Goal: Navigation & Orientation: Find specific page/section

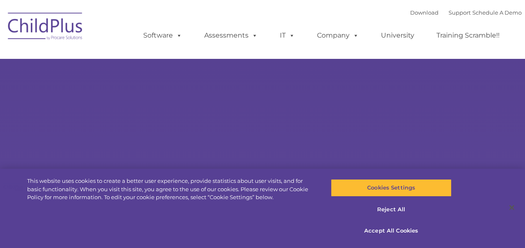
select select "MEDIUM"
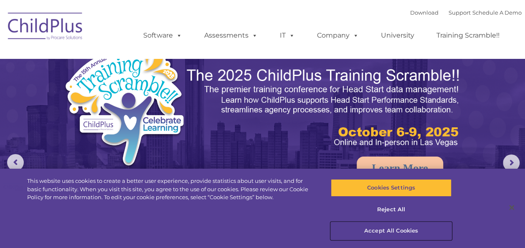
click at [391, 230] on button "Accept All Cookies" at bounding box center [391, 231] width 121 height 18
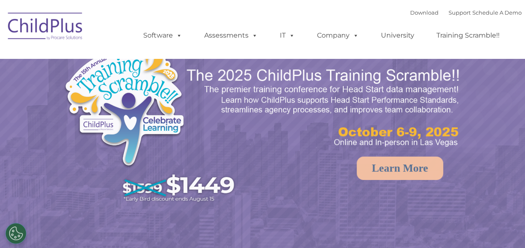
select select "MEDIUM"
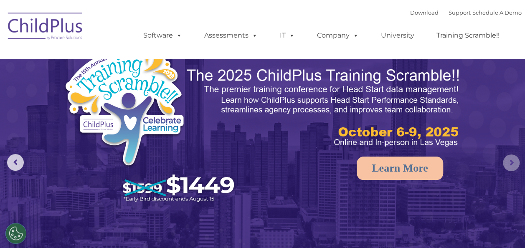
click at [511, 159] on rs-arrow at bounding box center [511, 163] width 17 height 17
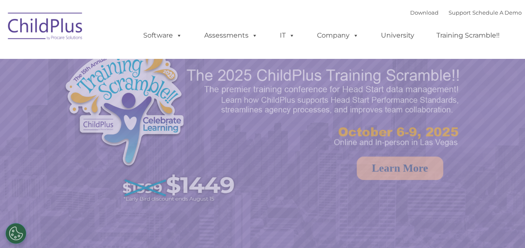
select select "MEDIUM"
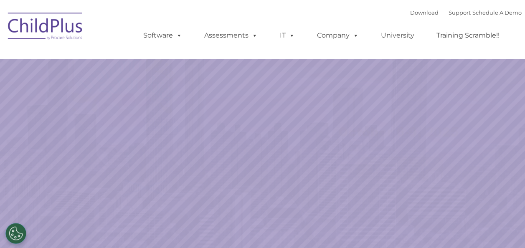
select select "MEDIUM"
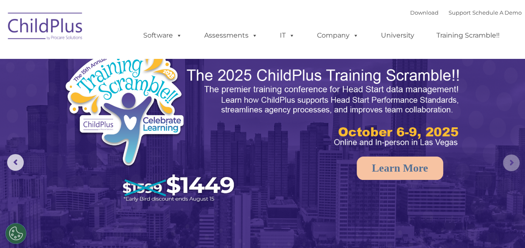
click at [515, 161] on rs-arrow at bounding box center [511, 163] width 17 height 17
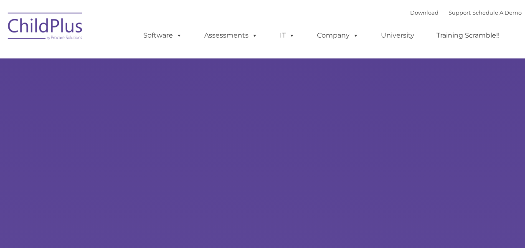
type input ""
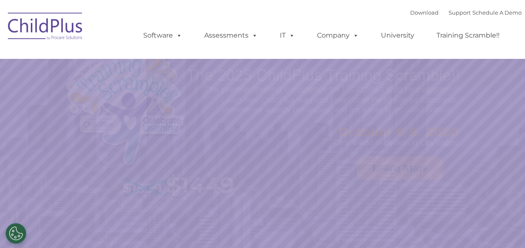
select select "MEDIUM"
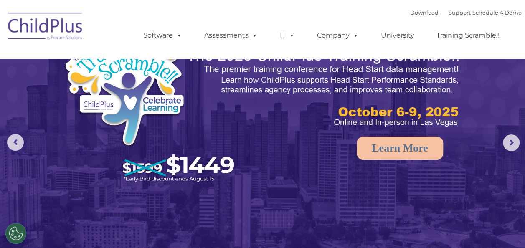
scroll to position [25, 0]
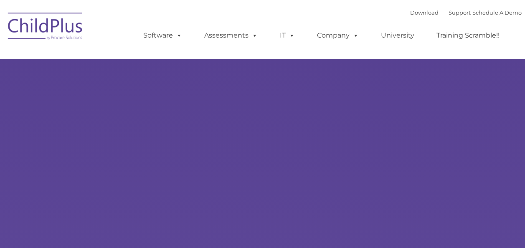
type input ""
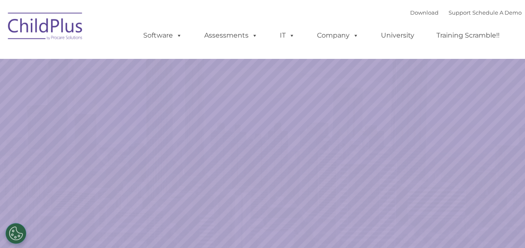
select select "MEDIUM"
